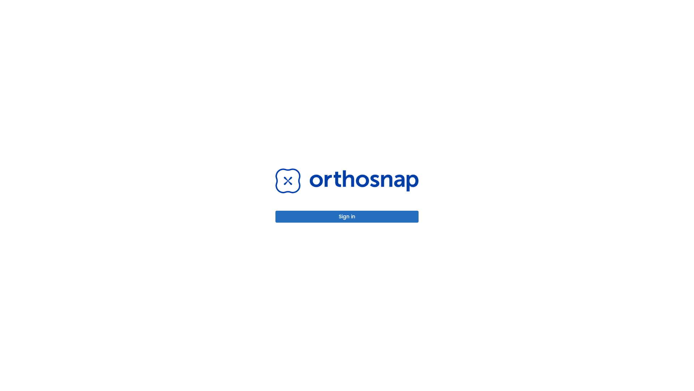
click at [347, 216] on button "Sign in" at bounding box center [347, 216] width 143 height 12
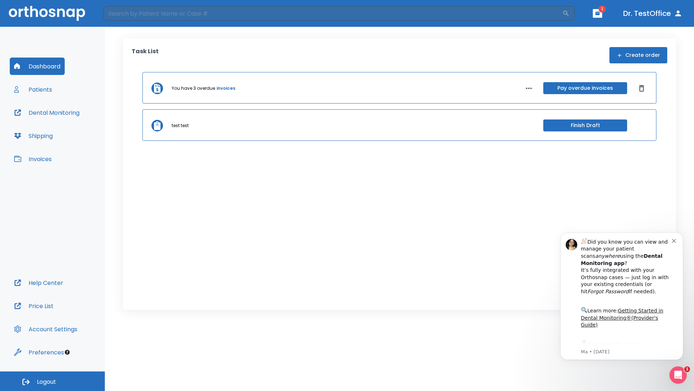
click at [52, 381] on span "Logout" at bounding box center [46, 382] width 19 height 8
